Goal: Navigation & Orientation: Find specific page/section

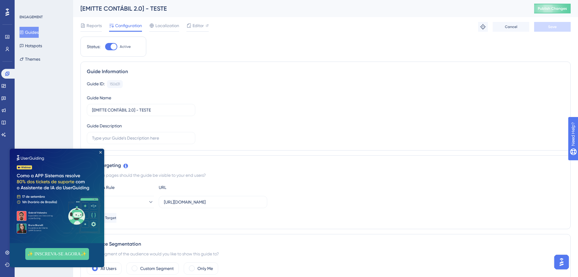
click at [102, 154] on img at bounding box center [57, 196] width 95 height 95
click at [100, 152] on icon "Close Preview" at bounding box center [100, 152] width 2 height 2
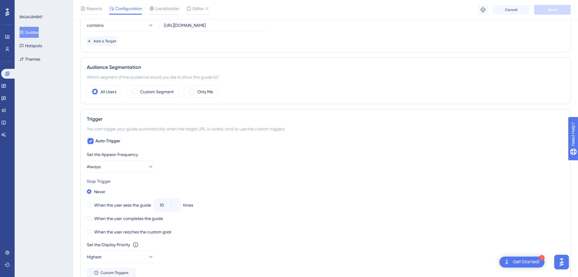
scroll to position [122, 0]
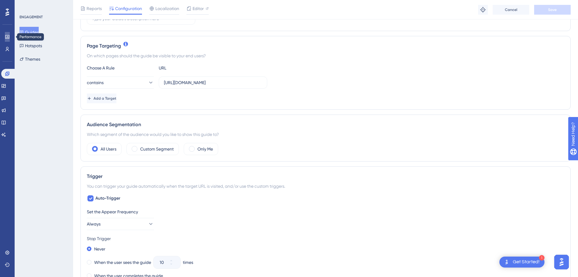
click at [5, 37] on icon at bounding box center [7, 36] width 5 height 5
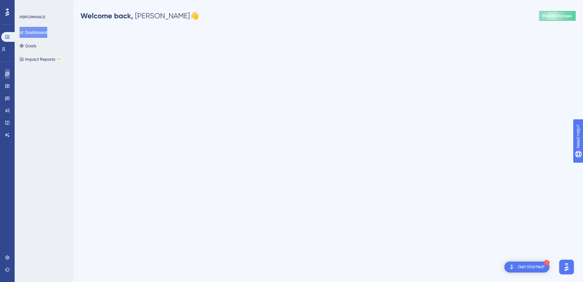
click at [7, 76] on icon at bounding box center [7, 73] width 5 height 5
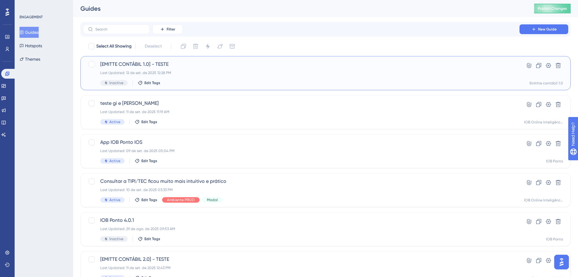
click at [177, 65] on span "[EMITTE CONTÁBIL 1.0] - TESTE" at bounding box center [301, 64] width 402 height 7
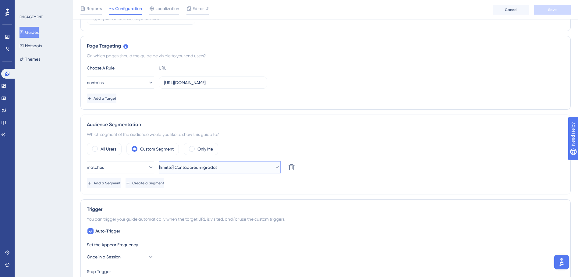
click at [211, 170] on span "[Emitte] Contadores migrados" at bounding box center [188, 167] width 58 height 7
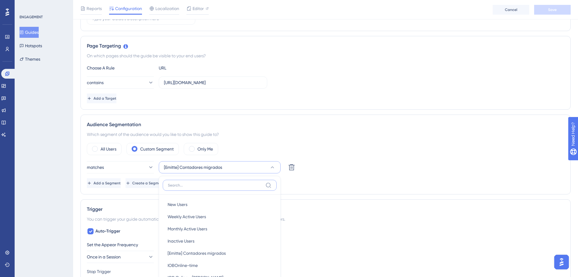
scroll to position [143, 0]
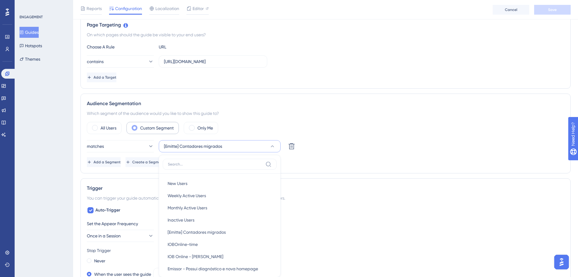
click at [141, 127] on label "Custom Segment" at bounding box center [157, 127] width 34 height 7
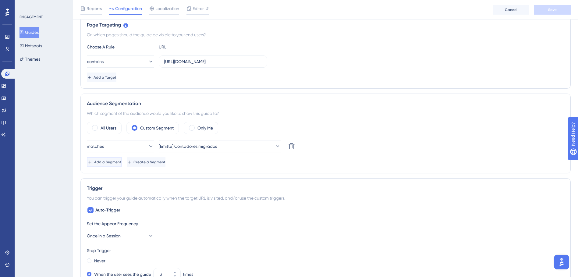
click at [122, 160] on button "Add a Segment" at bounding box center [104, 162] width 35 height 10
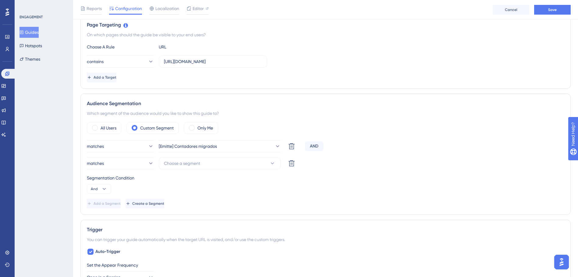
click at [290, 163] on icon at bounding box center [292, 163] width 6 height 6
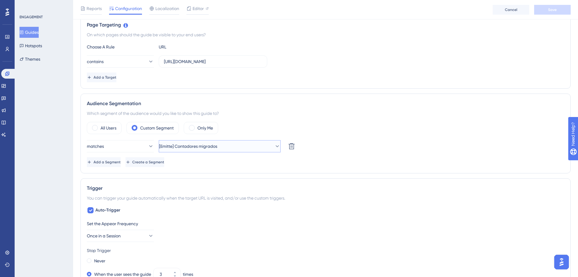
click at [217, 145] on span "[Emitte] Contadores migrados" at bounding box center [188, 146] width 58 height 7
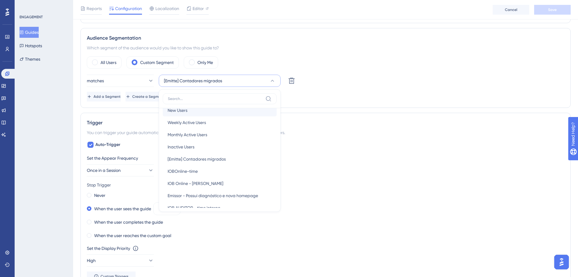
scroll to position [0, 0]
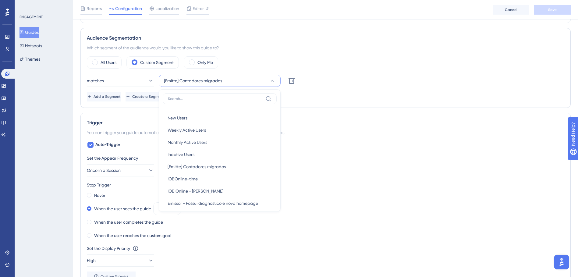
click at [197, 98] on input at bounding box center [215, 98] width 95 height 5
type input "contado"
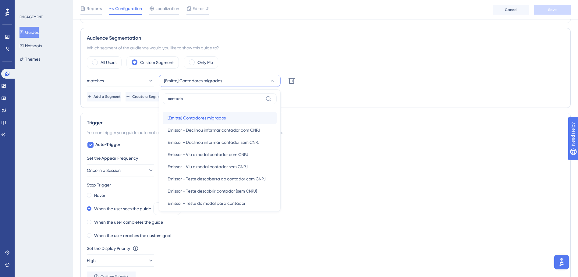
click at [209, 115] on span "[Emitte] Contadores migrados" at bounding box center [197, 117] width 58 height 7
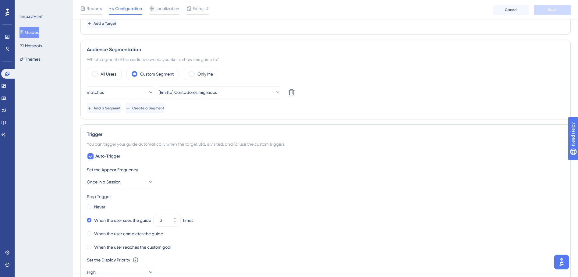
scroll to position [178, 0]
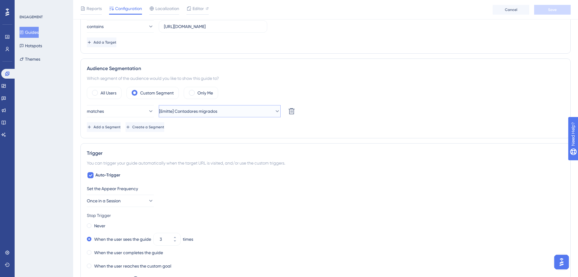
click at [274, 112] on icon at bounding box center [277, 111] width 6 height 6
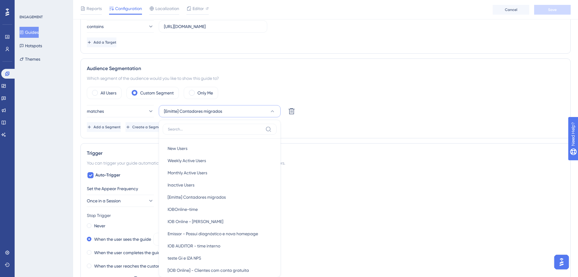
click at [65, 108] on div "ENGAGEMENT Guides Hotspots Themes" at bounding box center [44, 138] width 59 height 277
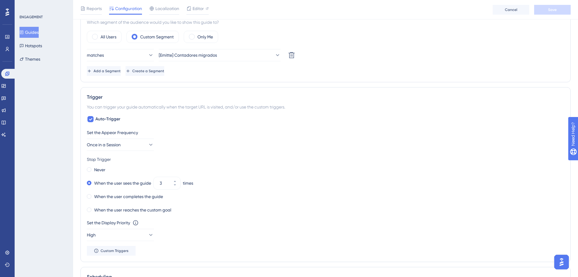
scroll to position [239, 0]
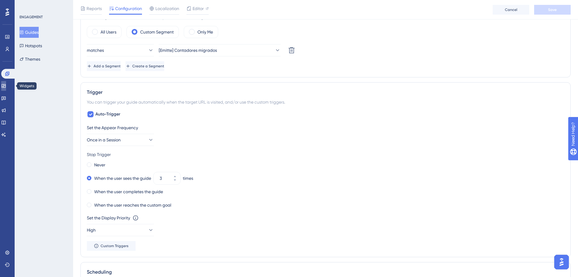
click at [5, 87] on icon at bounding box center [3, 86] width 5 height 5
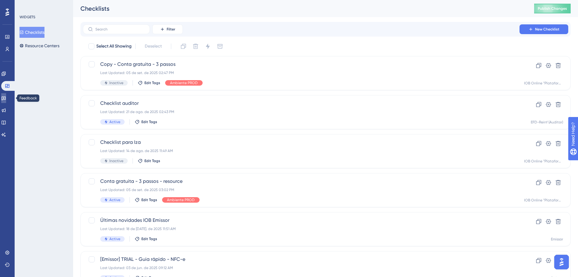
click at [6, 97] on icon at bounding box center [3, 98] width 5 height 5
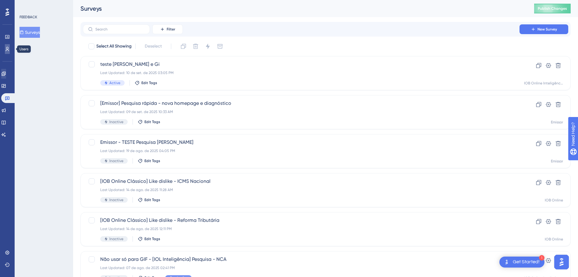
drag, startPoint x: 7, startPoint y: 51, endPoint x: 10, endPoint y: 76, distance: 25.2
click at [7, 51] on icon at bounding box center [7, 49] width 5 height 5
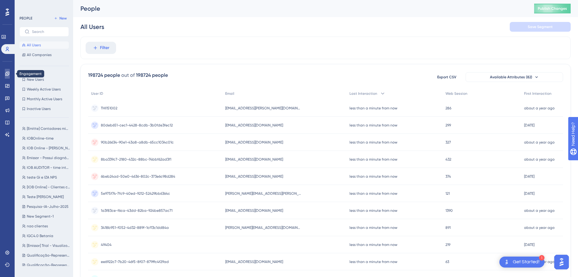
click at [7, 75] on icon at bounding box center [7, 73] width 5 height 5
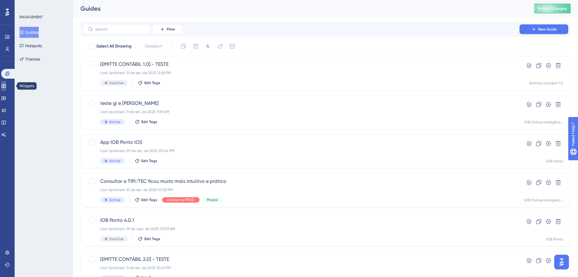
click at [5, 86] on icon at bounding box center [4, 86] width 4 height 4
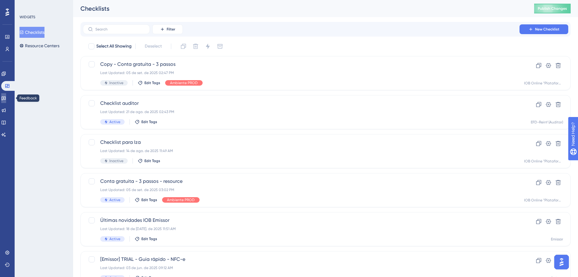
click at [6, 96] on icon at bounding box center [3, 98] width 5 height 5
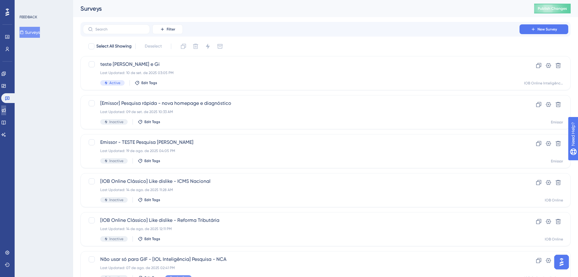
click at [6, 109] on icon at bounding box center [4, 111] width 4 height 4
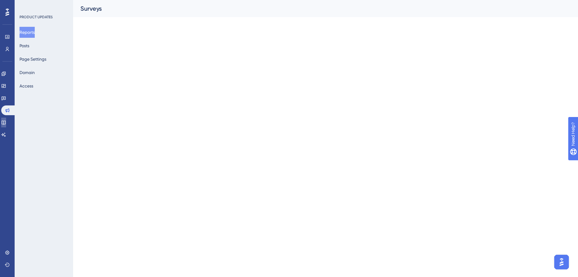
click at [6, 120] on icon at bounding box center [3, 122] width 5 height 5
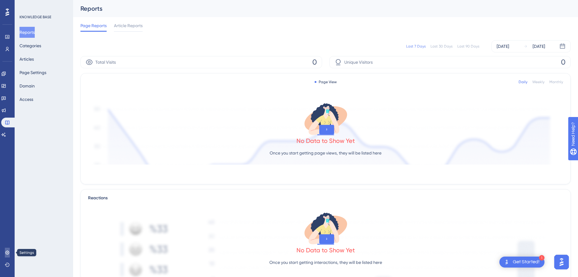
click at [10, 253] on link at bounding box center [7, 253] width 5 height 10
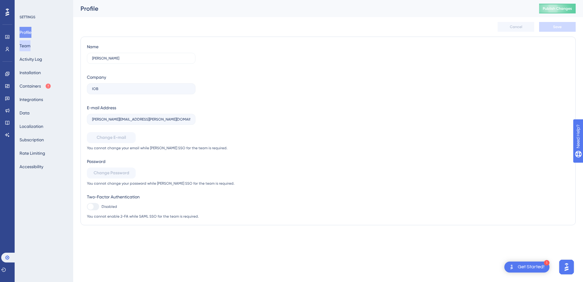
click at [30, 46] on button "Team" at bounding box center [25, 45] width 11 height 11
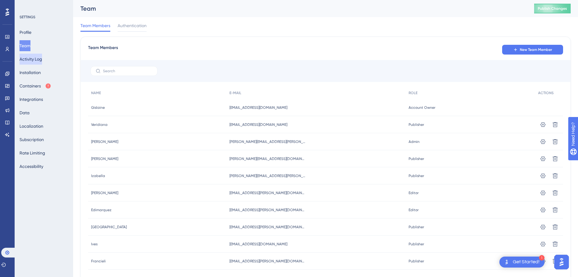
click at [39, 58] on button "Activity Log" at bounding box center [31, 59] width 23 height 11
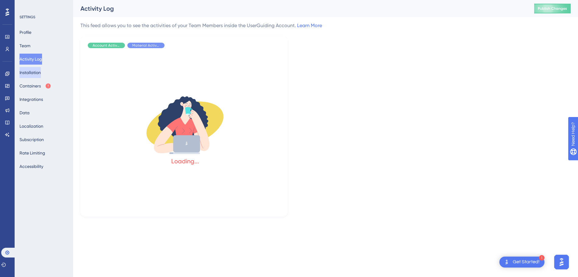
click at [39, 73] on button "Installation" at bounding box center [30, 72] width 21 height 11
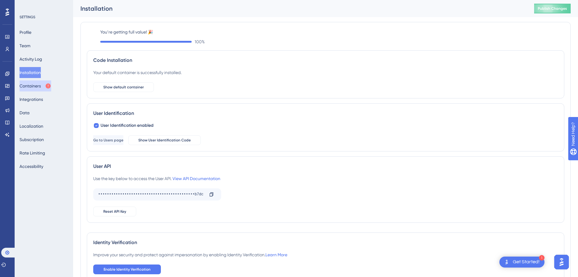
click at [36, 86] on button "Containers" at bounding box center [36, 86] width 32 height 11
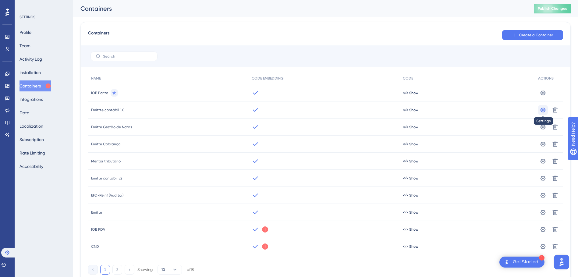
click at [544, 109] on icon at bounding box center [543, 110] width 6 height 6
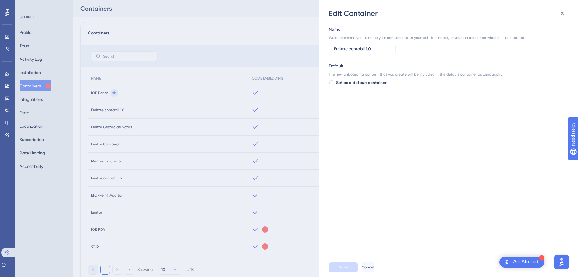
click at [202, 113] on div "Edit Container Name We recommend you to name your container after your websites…" at bounding box center [289, 138] width 578 height 277
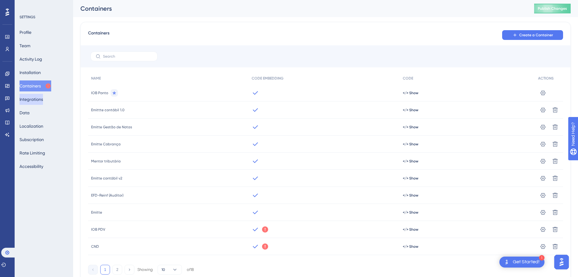
click at [43, 102] on button "Integrations" at bounding box center [31, 99] width 23 height 11
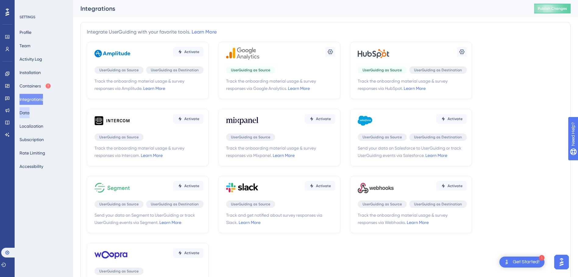
click at [29, 113] on button "Data" at bounding box center [25, 112] width 10 height 11
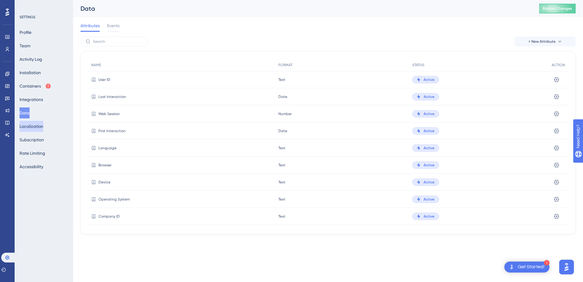
click at [38, 128] on button "Localization" at bounding box center [32, 126] width 24 height 11
click at [33, 139] on button "Subscription" at bounding box center [32, 139] width 24 height 11
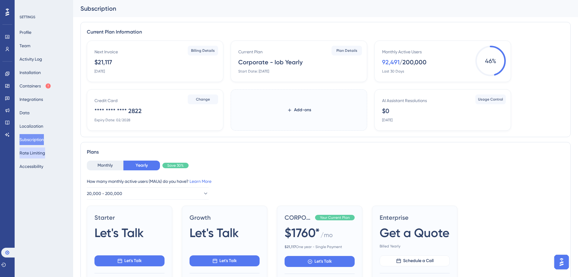
click at [35, 153] on button "Rate Limiting" at bounding box center [33, 153] width 26 height 11
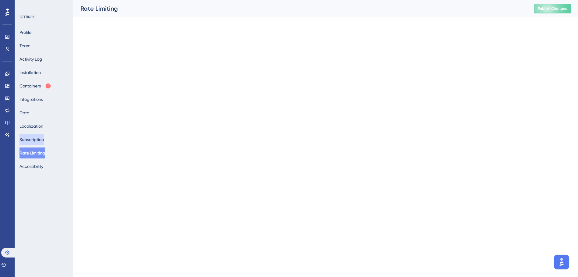
click at [36, 136] on button "Subscription" at bounding box center [32, 139] width 24 height 11
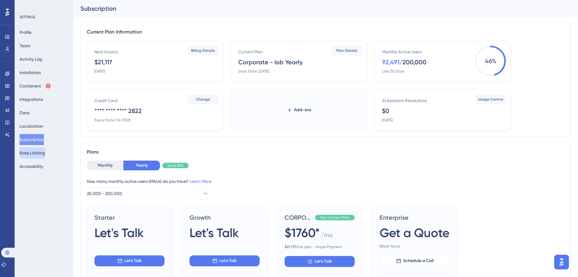
click at [35, 155] on button "Rate Limiting" at bounding box center [33, 153] width 26 height 11
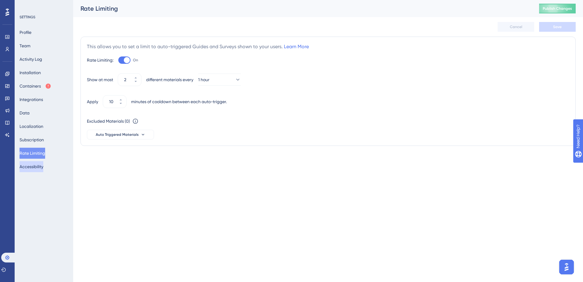
click at [34, 167] on button "Accessibility" at bounding box center [32, 166] width 24 height 11
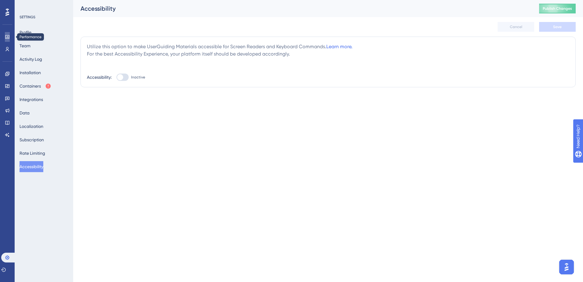
click at [8, 37] on icon at bounding box center [7, 37] width 4 height 4
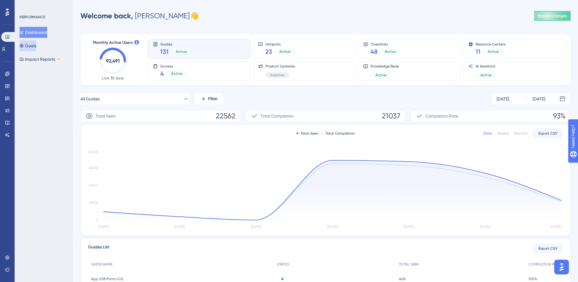
click at [34, 49] on button "Goals" at bounding box center [28, 45] width 17 height 11
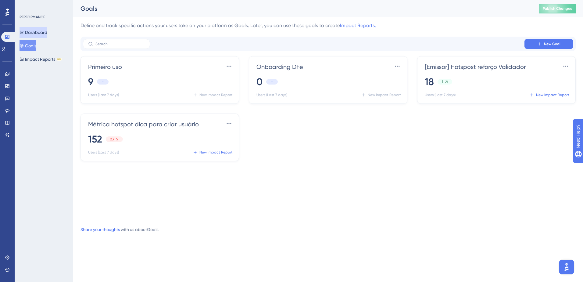
click at [43, 34] on button "Dashboard" at bounding box center [34, 32] width 28 height 11
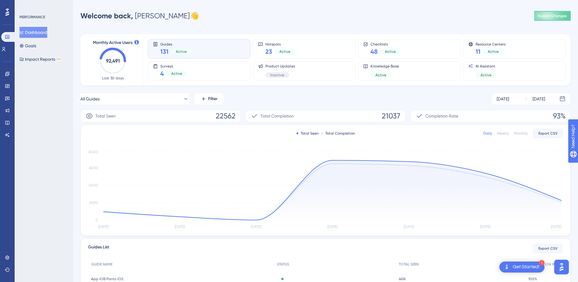
drag, startPoint x: 43, startPoint y: 50, endPoint x: 31, endPoint y: 85, distance: 37.0
click at [31, 85] on div "PERFORMANCE Dashboard Goals Impact Reports BETA" at bounding box center [44, 141] width 59 height 282
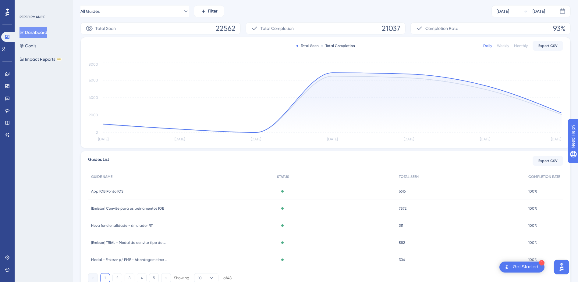
scroll to position [113, 0]
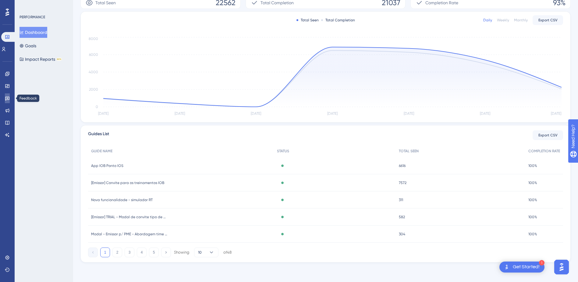
drag, startPoint x: 8, startPoint y: 98, endPoint x: 8, endPoint y: 79, distance: 19.8
click at [8, 98] on icon at bounding box center [7, 99] width 4 height 4
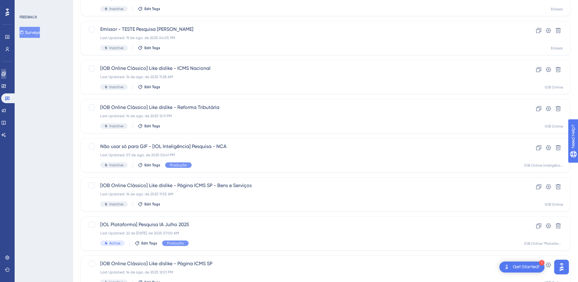
click at [5, 75] on icon at bounding box center [4, 74] width 4 height 4
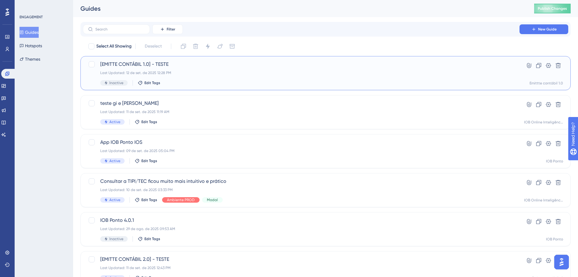
click at [165, 66] on span "[EMITTE CONTÁBIL 1.0] - TESTE" at bounding box center [301, 64] width 402 height 7
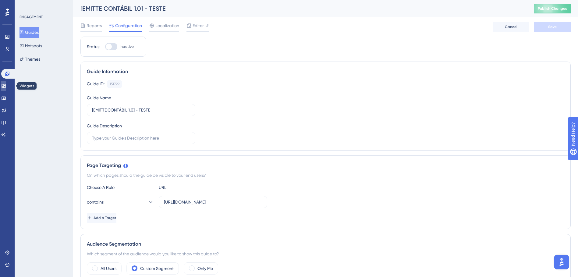
drag, startPoint x: 8, startPoint y: 88, endPoint x: 53, endPoint y: 98, distance: 45.9
click at [6, 88] on link at bounding box center [3, 86] width 5 height 10
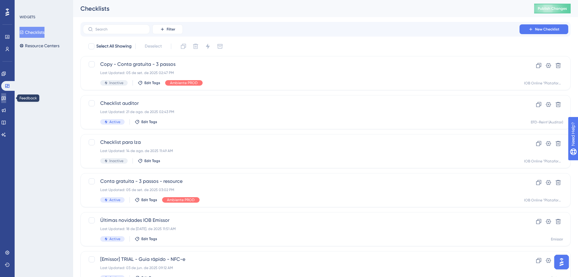
click at [6, 97] on icon at bounding box center [3, 98] width 5 height 5
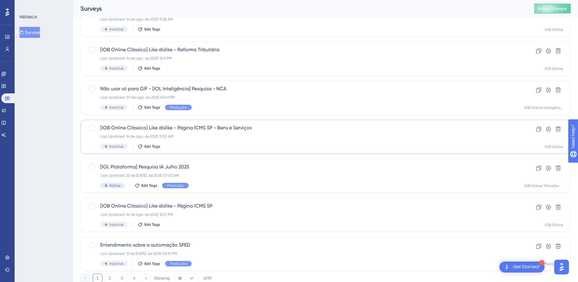
scroll to position [192, 0]
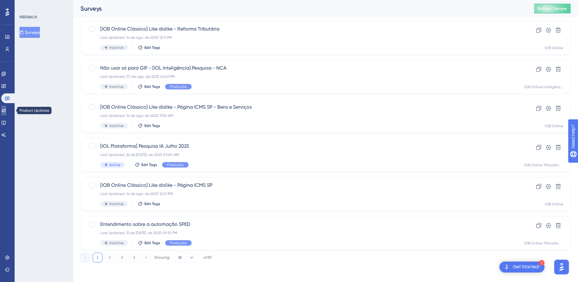
click at [6, 109] on icon at bounding box center [3, 110] width 5 height 5
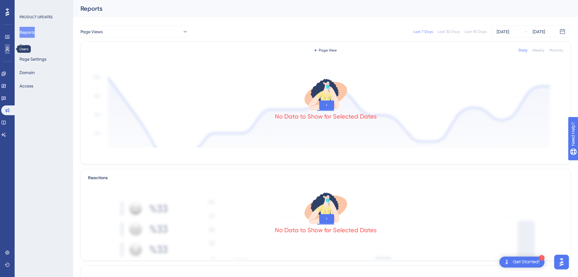
click at [8, 48] on icon at bounding box center [7, 49] width 3 height 4
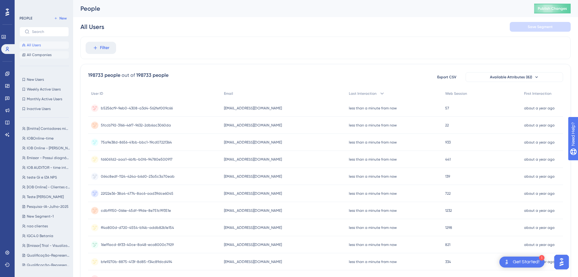
click at [41, 55] on span "All Companies" at bounding box center [39, 54] width 25 height 5
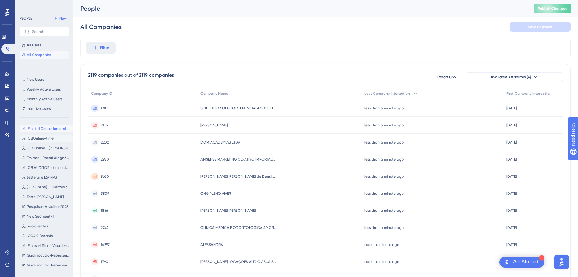
click at [43, 126] on button "[Emitte] Contadores migrados [Emitte] Contadores migrados" at bounding box center [46, 128] width 53 height 7
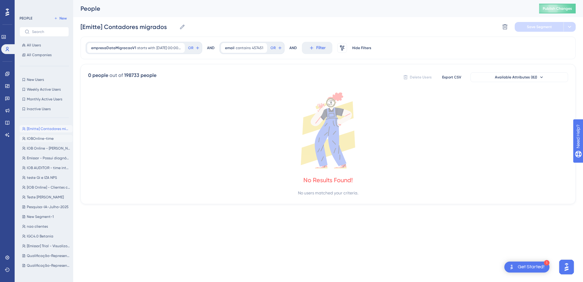
click at [43, 137] on span "IOBOnline-time" at bounding box center [40, 138] width 27 height 5
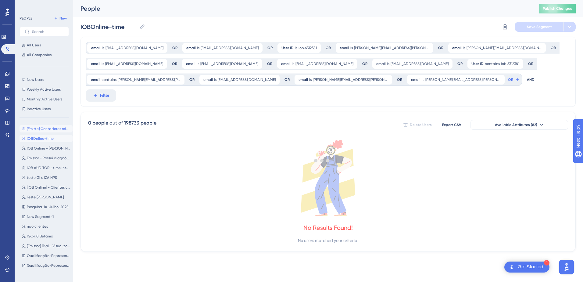
click at [50, 129] on span "[Emitte] Contadores migrados" at bounding box center [48, 128] width 43 height 5
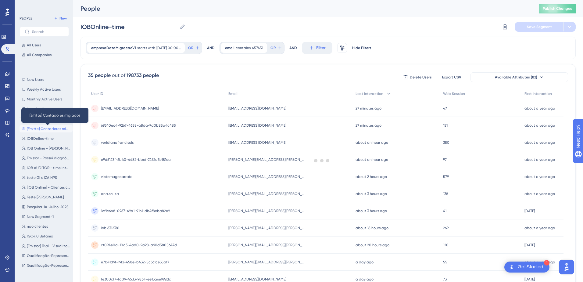
type input "[Emitte] Contadores migrados"
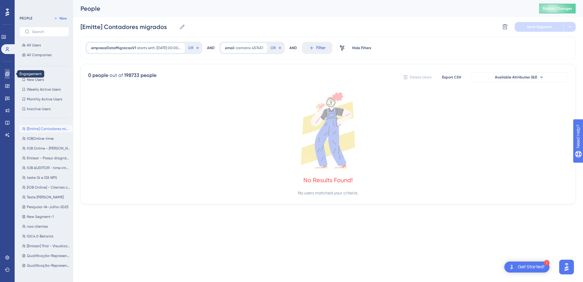
click at [8, 77] on link at bounding box center [7, 74] width 5 height 10
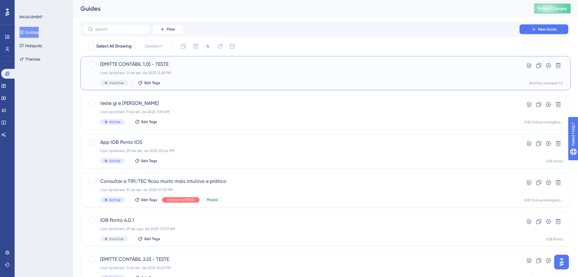
click at [183, 73] on div "Last Updated: 12 de set. de 2025 12:28 PM" at bounding box center [301, 72] width 402 height 5
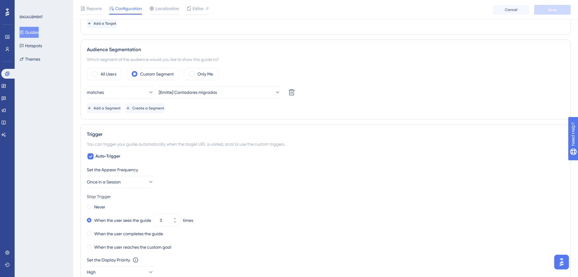
scroll to position [122, 0]
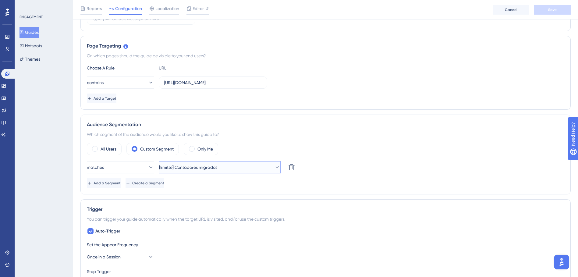
click at [274, 168] on icon at bounding box center [277, 167] width 6 height 6
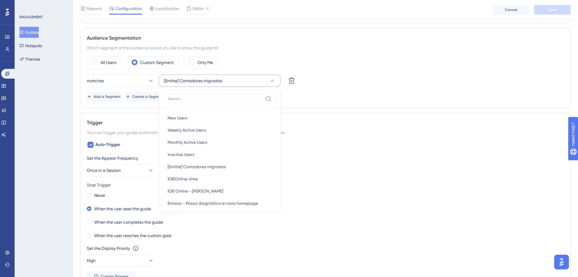
scroll to position [117, 0]
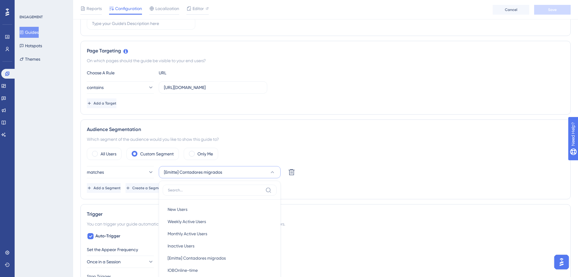
click at [202, 192] on input at bounding box center [215, 190] width 95 height 5
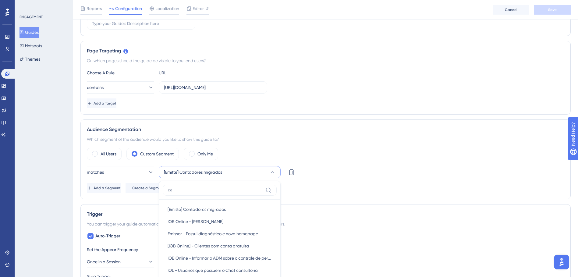
type input "c"
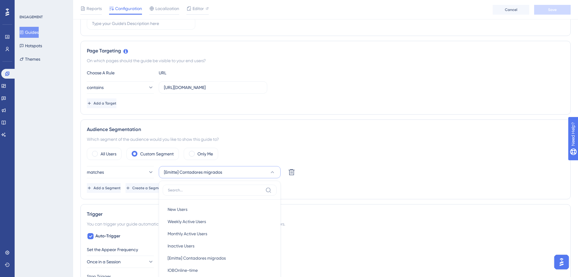
click at [203, 188] on input at bounding box center [215, 190] width 95 height 5
type input "´"
click at [48, 171] on div "ENGAGEMENT Guides Hotspots Themes" at bounding box center [44, 138] width 59 height 277
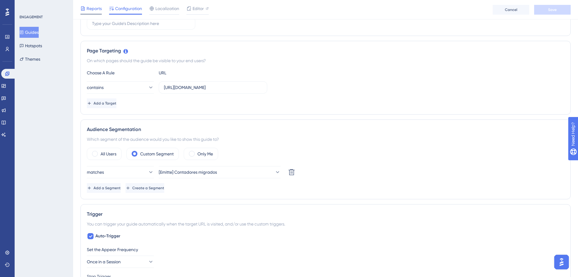
click at [92, 10] on span "Reports" at bounding box center [94, 8] width 15 height 7
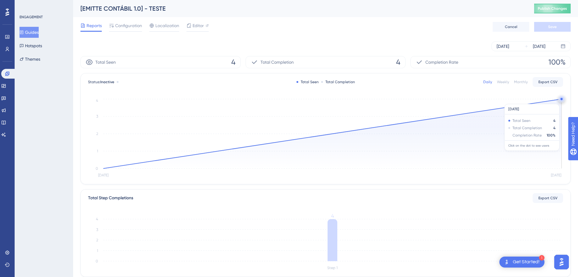
click at [562, 101] on circle at bounding box center [562, 99] width 5 height 5
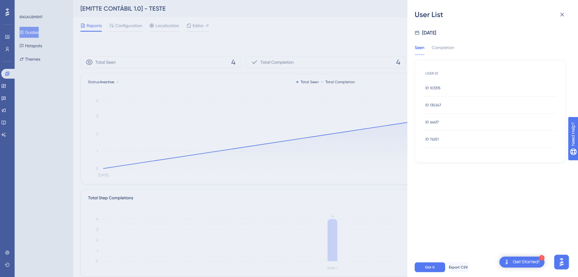
click at [443, 89] on div "ID 103315 ID 103315" at bounding box center [490, 88] width 134 height 17
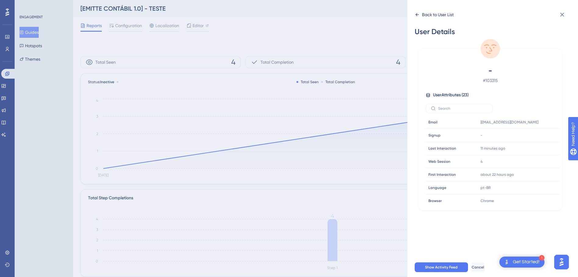
click at [421, 16] on div "Back to User List" at bounding box center [434, 15] width 39 height 10
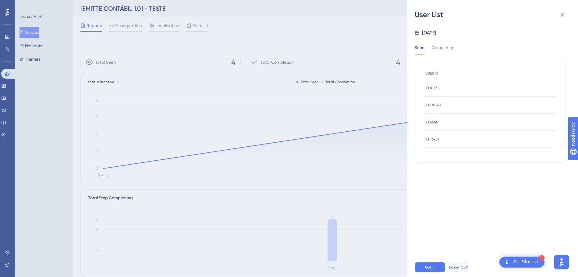
drag, startPoint x: 447, startPoint y: 101, endPoint x: 437, endPoint y: 97, distance: 11.5
click at [442, 99] on div "ID 130247 ID 130247" at bounding box center [490, 105] width 134 height 17
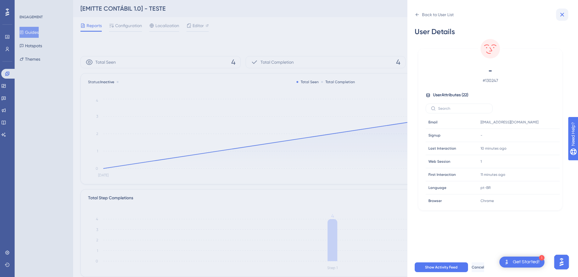
click at [562, 16] on icon at bounding box center [562, 14] width 7 height 7
